Goal: Transaction & Acquisition: Purchase product/service

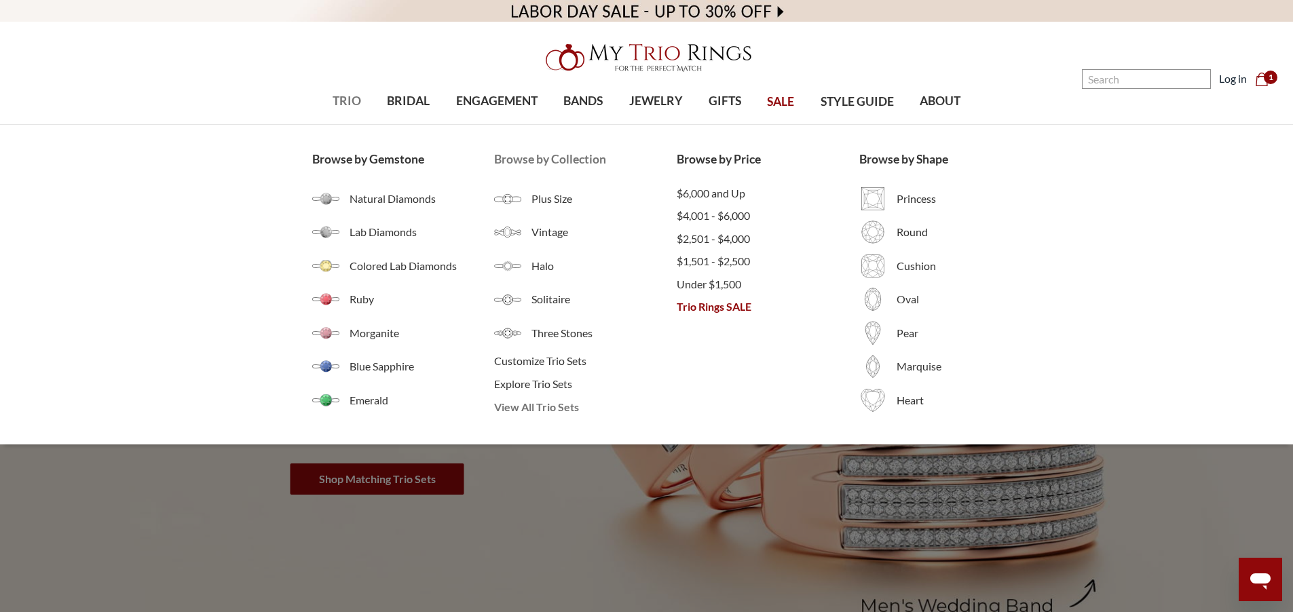
click at [560, 412] on span "View All Trio Sets" at bounding box center [585, 407] width 183 height 16
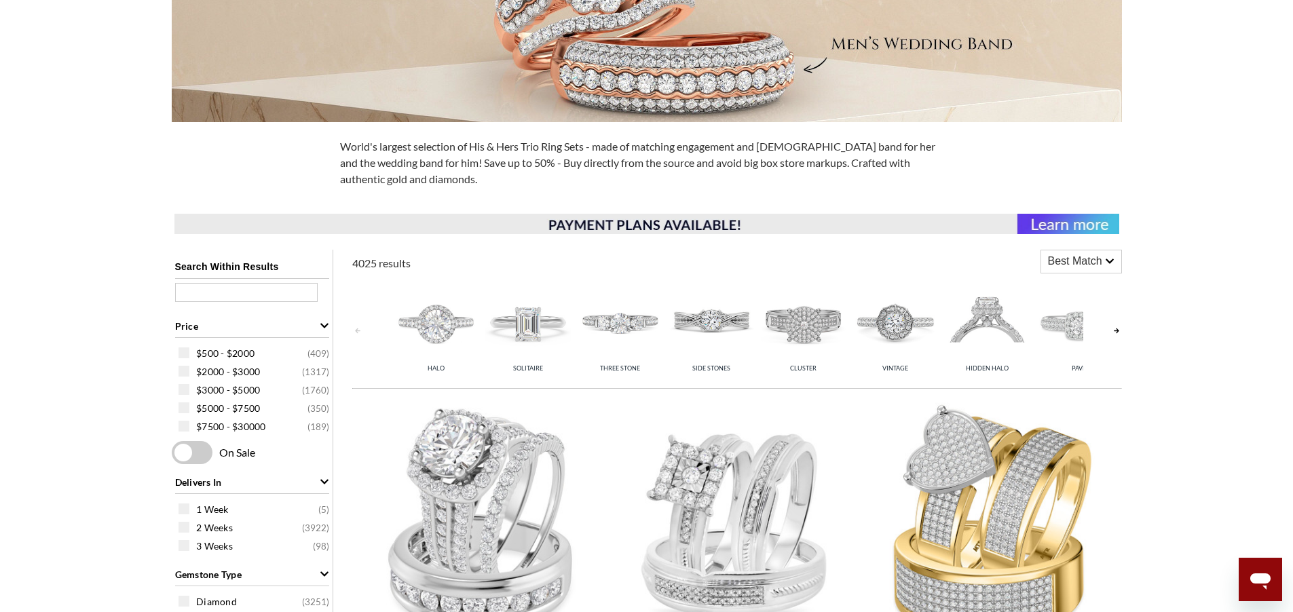
scroll to position [570, 0]
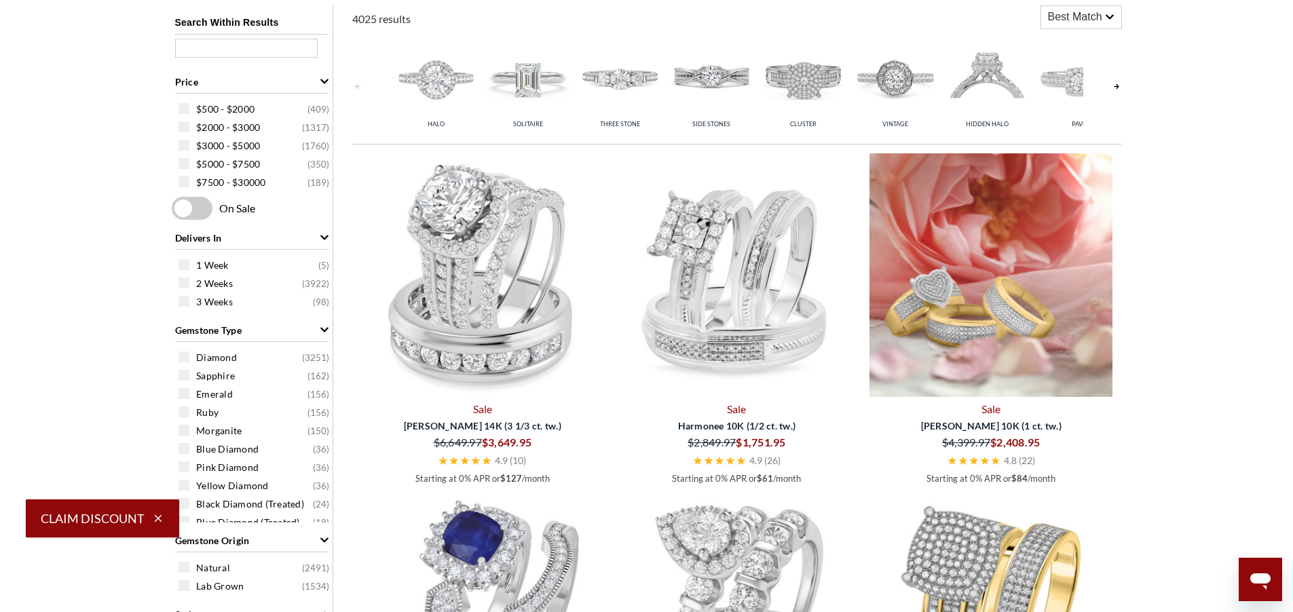
click at [1008, 297] on img at bounding box center [992, 275] width 244 height 244
